Goal: Transaction & Acquisition: Obtain resource

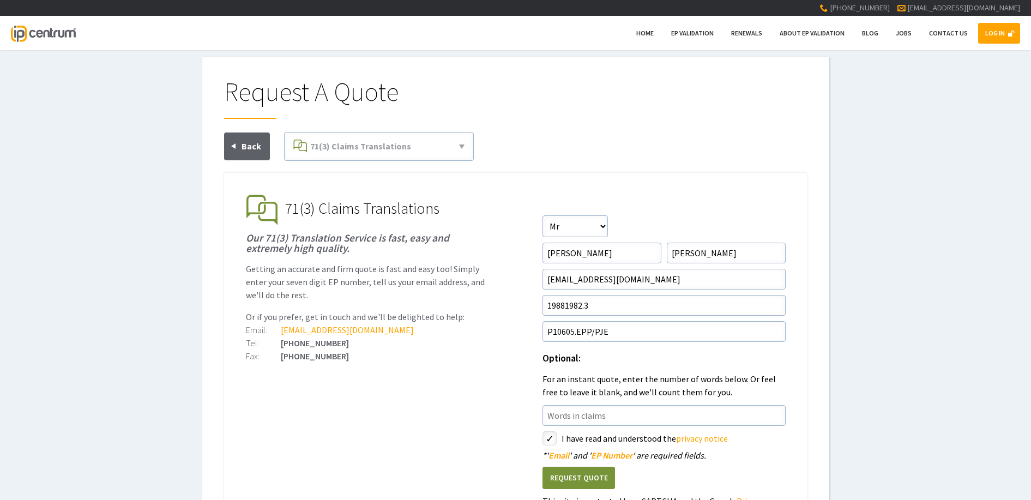
select select"] "Mr"
click at [573, 476] on button "Request Quote" at bounding box center [579, 478] width 73 height 22
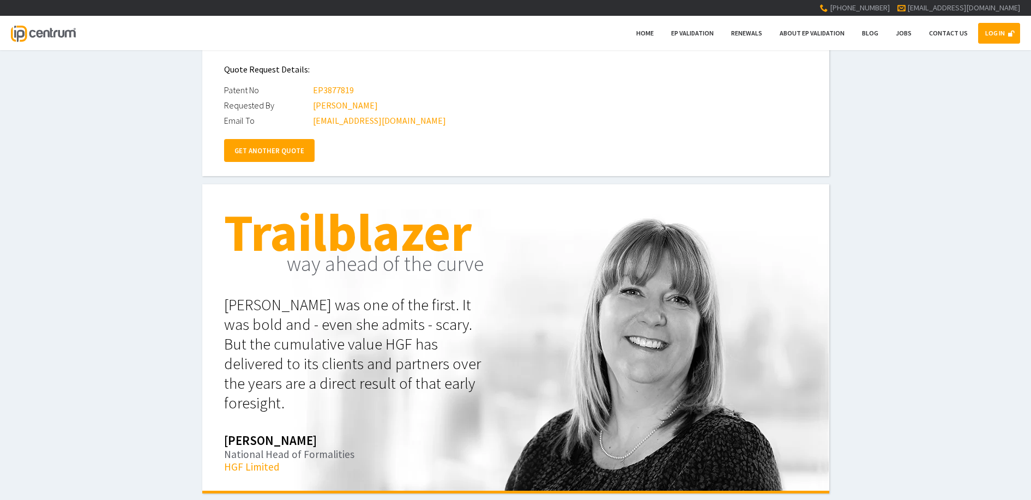
scroll to position [55, 0]
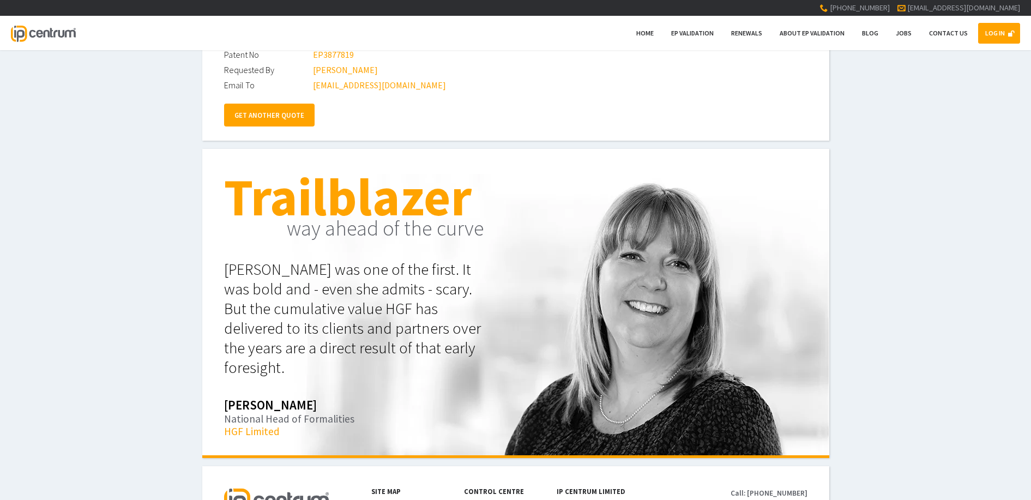
scroll to position [163, 0]
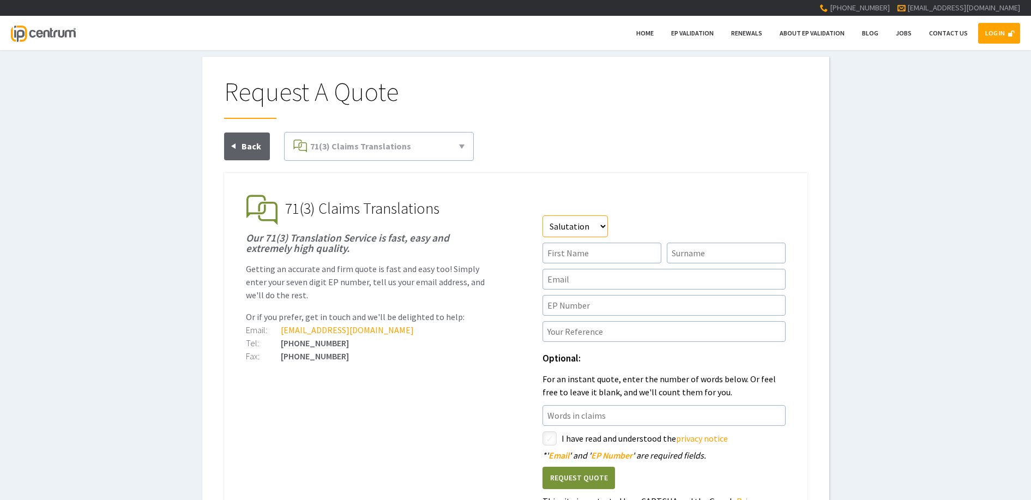
click at [602, 228] on select"] "Salutation Mr Mrs Miss Ms Dr Other" at bounding box center [575, 226] width 65 height 22
select select"] "Mr"
click at [543, 215] on select"] "Salutation Mr Mrs Miss Ms Dr Other" at bounding box center [575, 226] width 65 height 22
click at [581, 256] on input"] "text" at bounding box center [602, 253] width 119 height 21
type input"] "Paul"
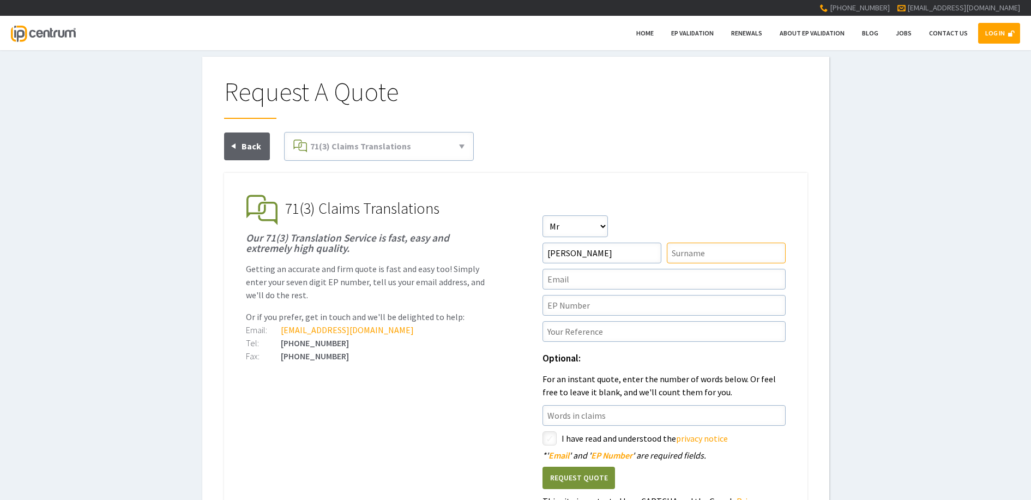
type input"] "Evens"
type input"] "[EMAIL_ADDRESS][DOMAIN_NAME]"
type input"] "P10605.EPP/PJE"
click at [562, 304] on input"] "text" at bounding box center [664, 305] width 243 height 21
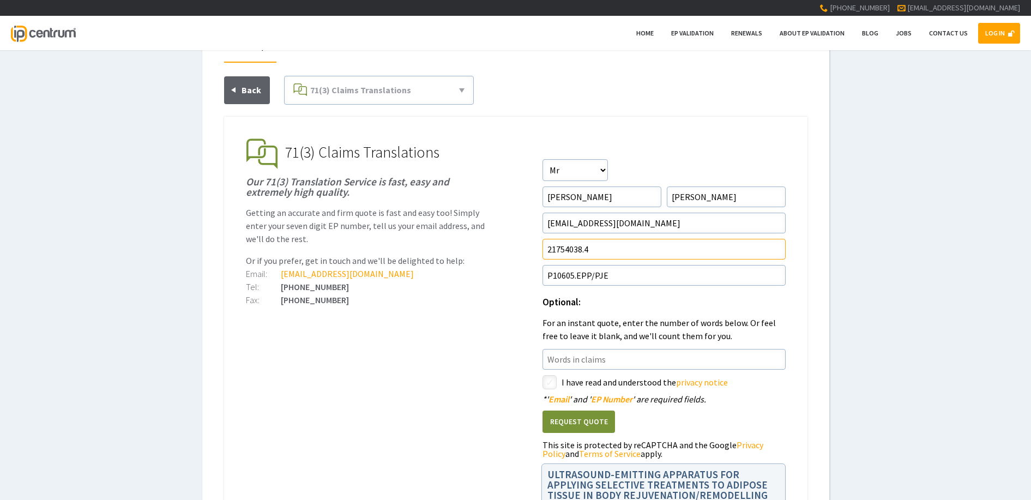
scroll to position [109, 0]
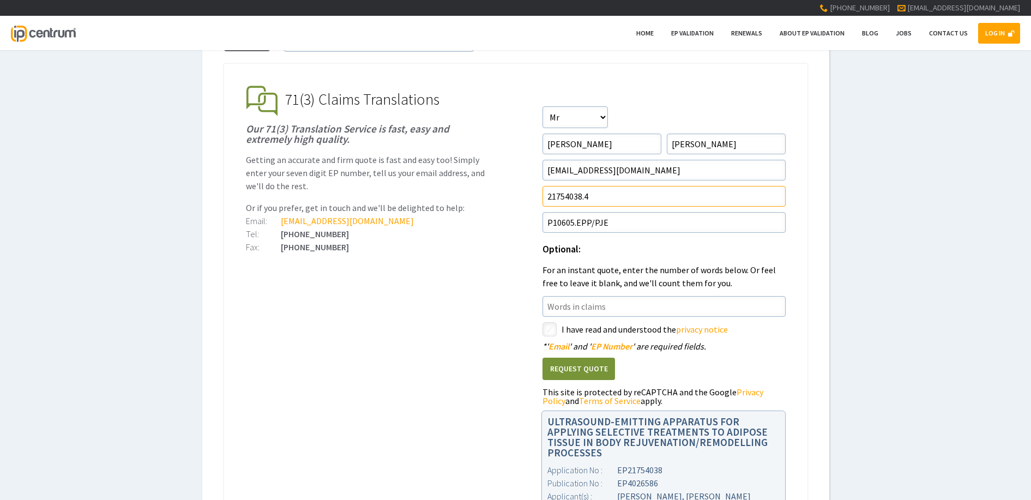
type input"] "21754038.4"
click at [573, 225] on input"] "P10605.EPP/PJE" at bounding box center [664, 222] width 243 height 21
type input"] "P10868.EPP/PJE"
click at [548, 334] on input"] "checkbox" at bounding box center [551, 330] width 13 height 13
checkbox input"] "true"
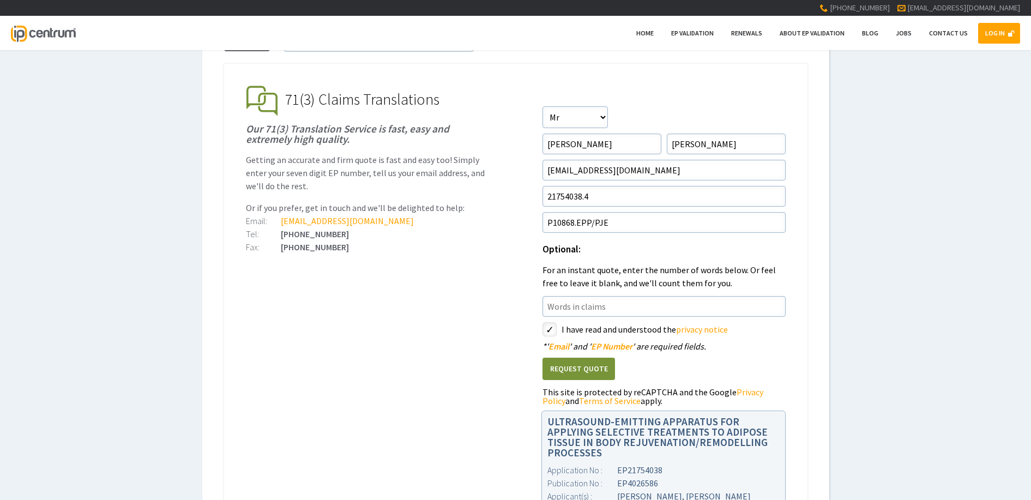
click at [580, 366] on button "Request Quote" at bounding box center [579, 369] width 73 height 22
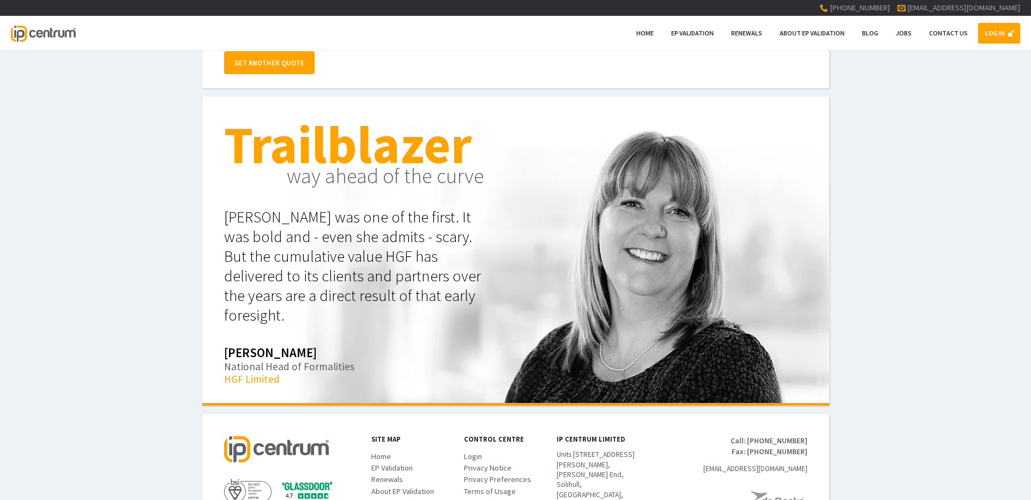
scroll to position [218, 0]
